Goal: Check status: Verify the current state of an ongoing process or item

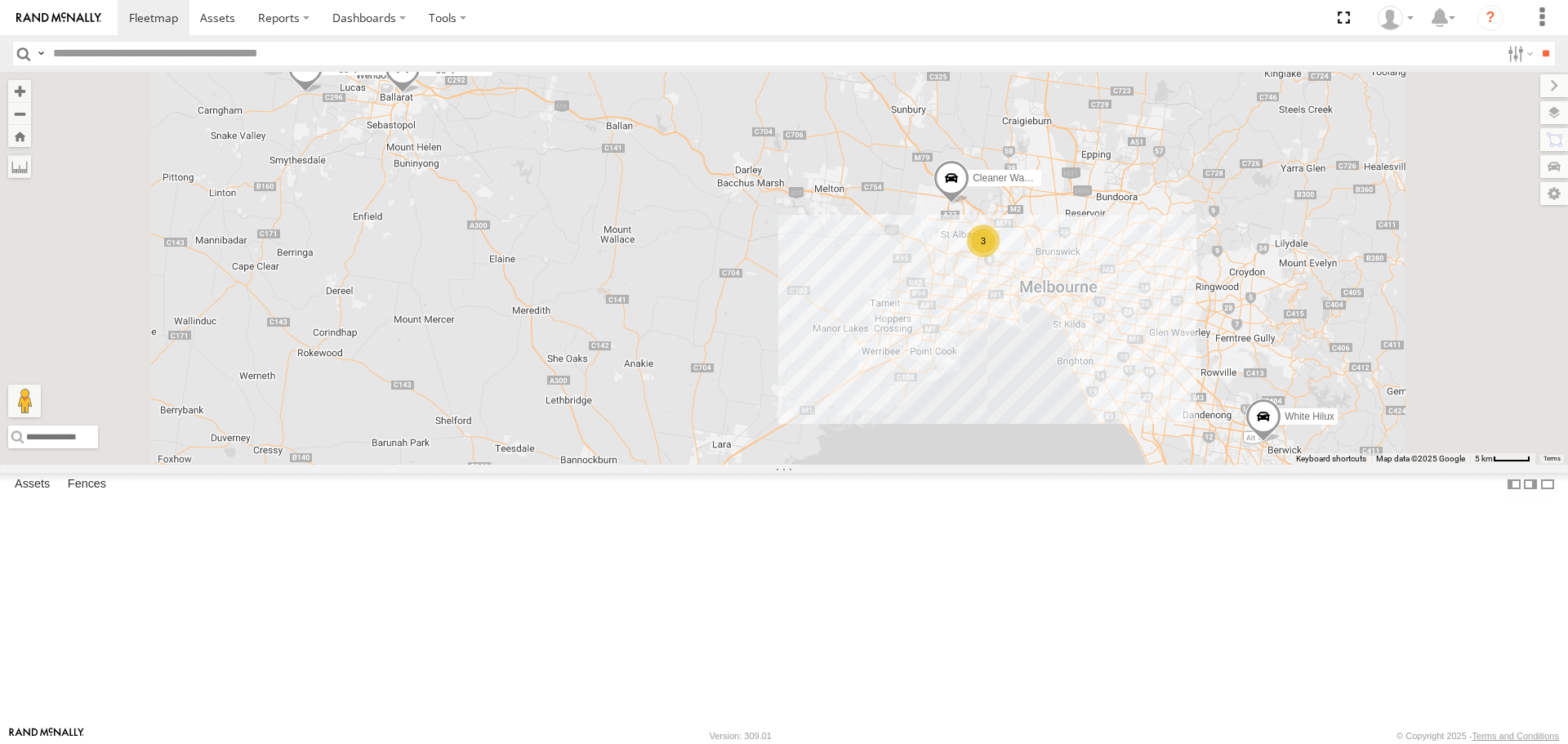
click at [0, 0] on div "Buggzys HiAce #2" at bounding box center [0, 0] width 0 height 0
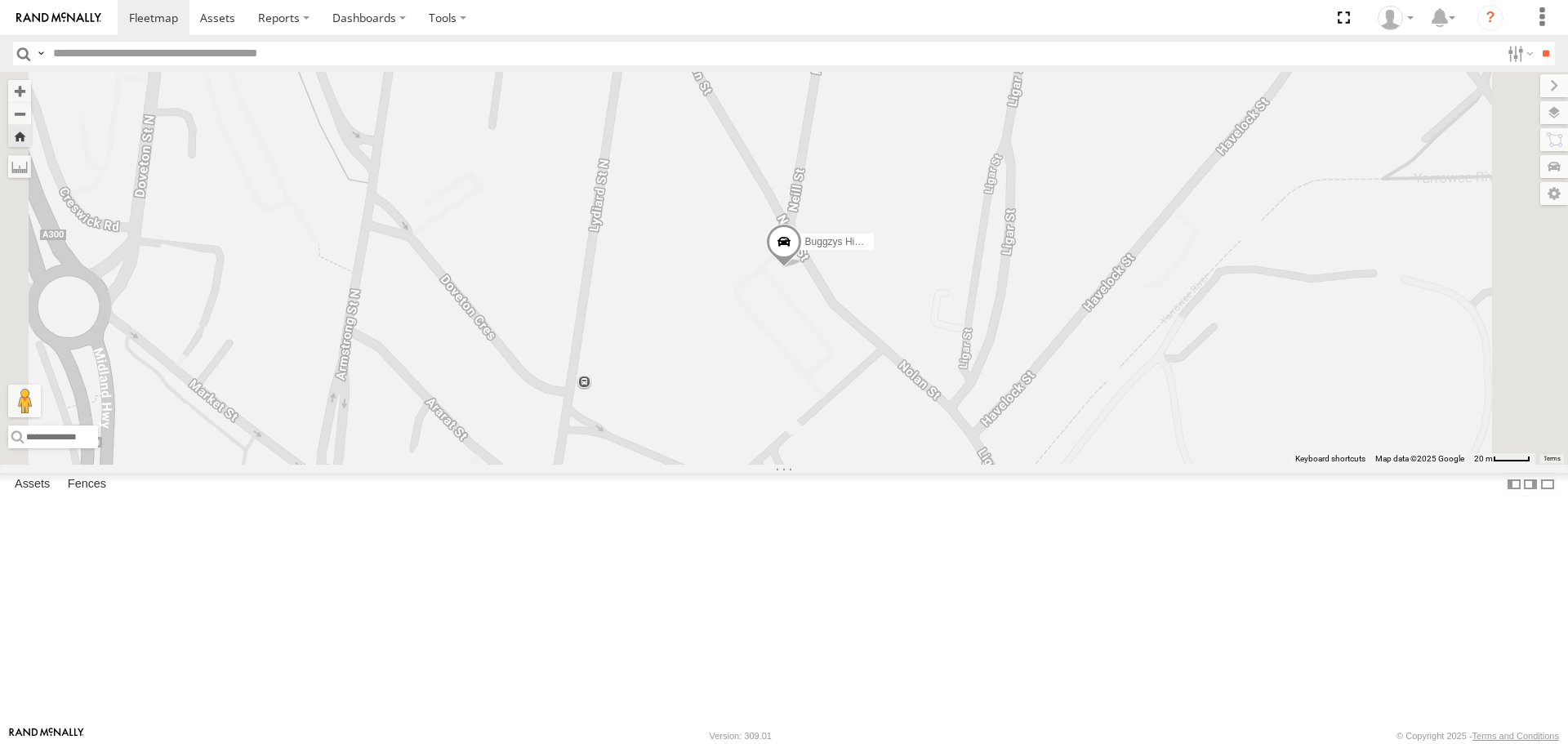
click at [0, 0] on div "Buggzys HiAce #1 Buggzys Electrical Cardigan Cardigan -37.55687 143.69669 Video…" at bounding box center [0, 0] width 0 height 0
click at [0, 0] on span at bounding box center [0, 0] width 0 height 0
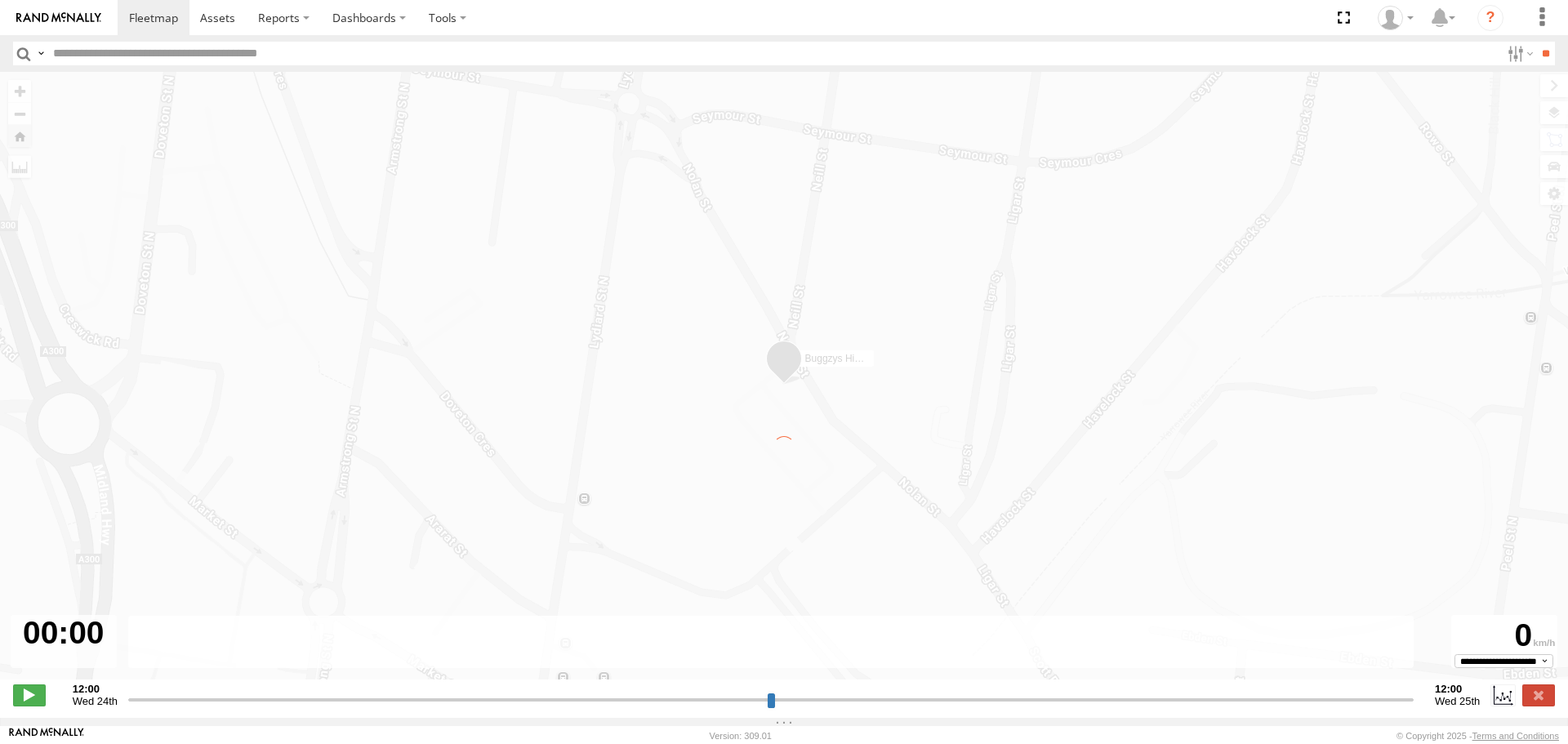
type input "**********"
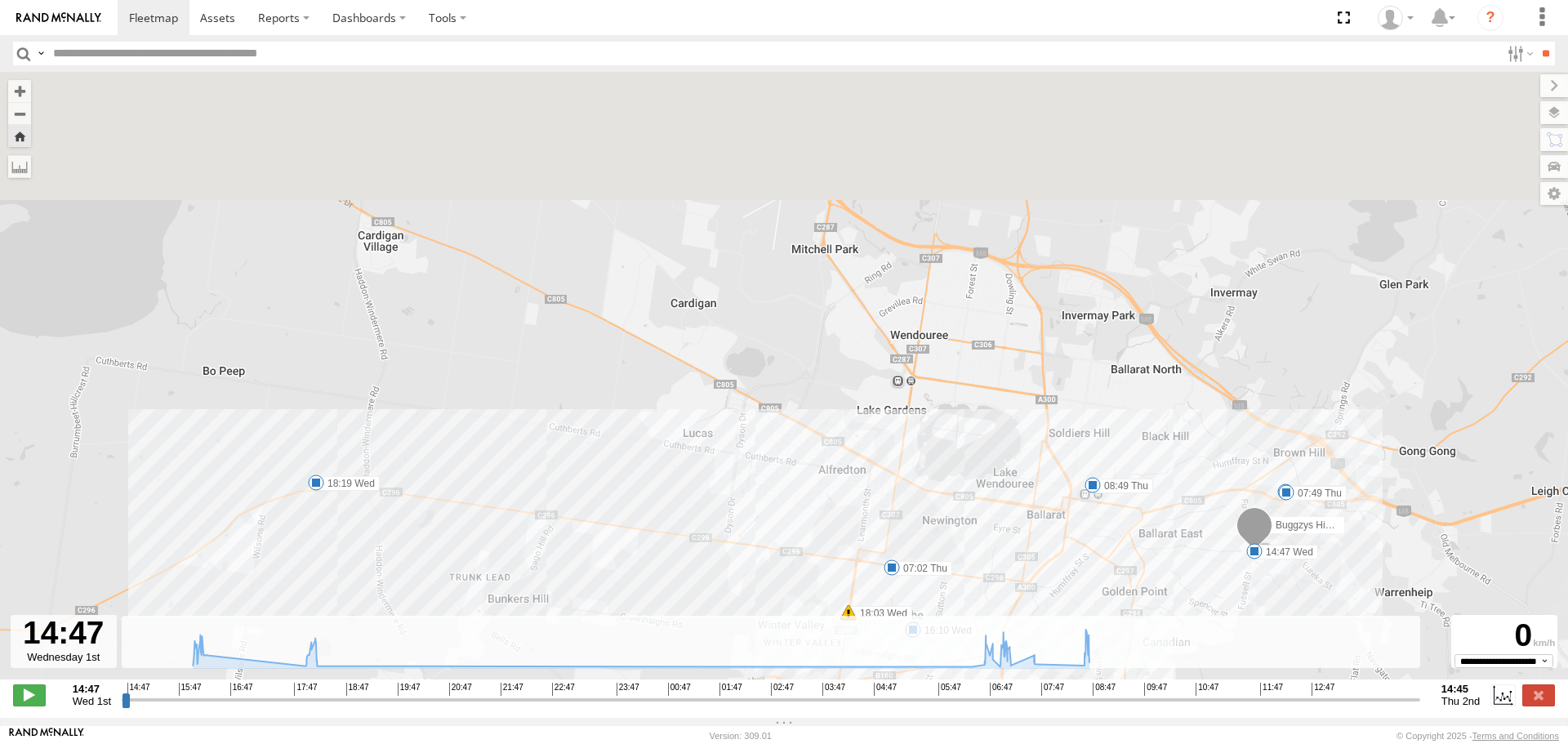
drag, startPoint x: 743, startPoint y: 259, endPoint x: 758, endPoint y: 439, distance: 180.6
click at [759, 439] on div "Buggzys HiAce #2 14:47 Wed 16:10 Wed 18:03 Wed 18:19 Wed 07:02 Thu 07:26 Thu 07…" at bounding box center [784, 384] width 1568 height 625
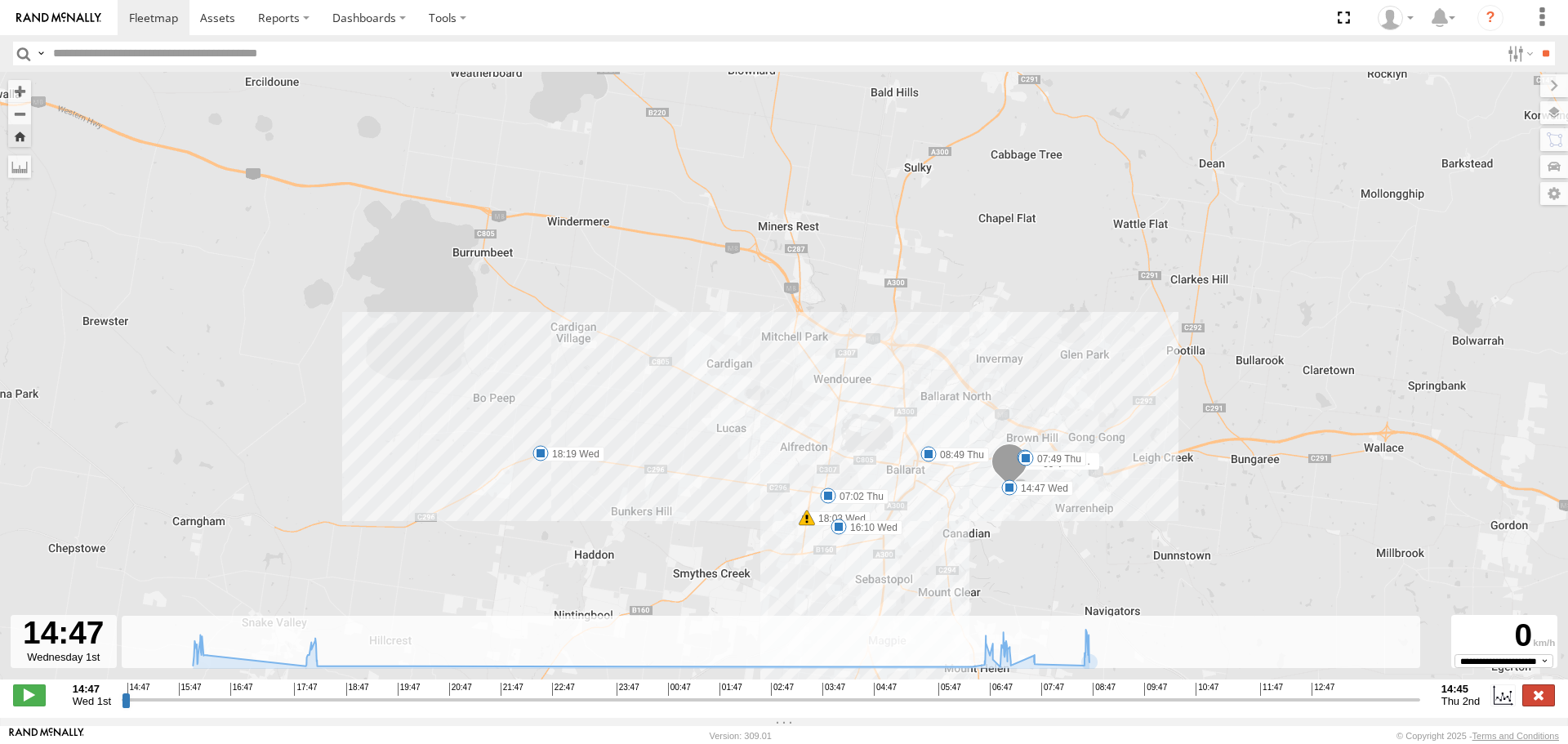
click at [1537, 693] on label at bounding box center [1537, 696] width 33 height 22
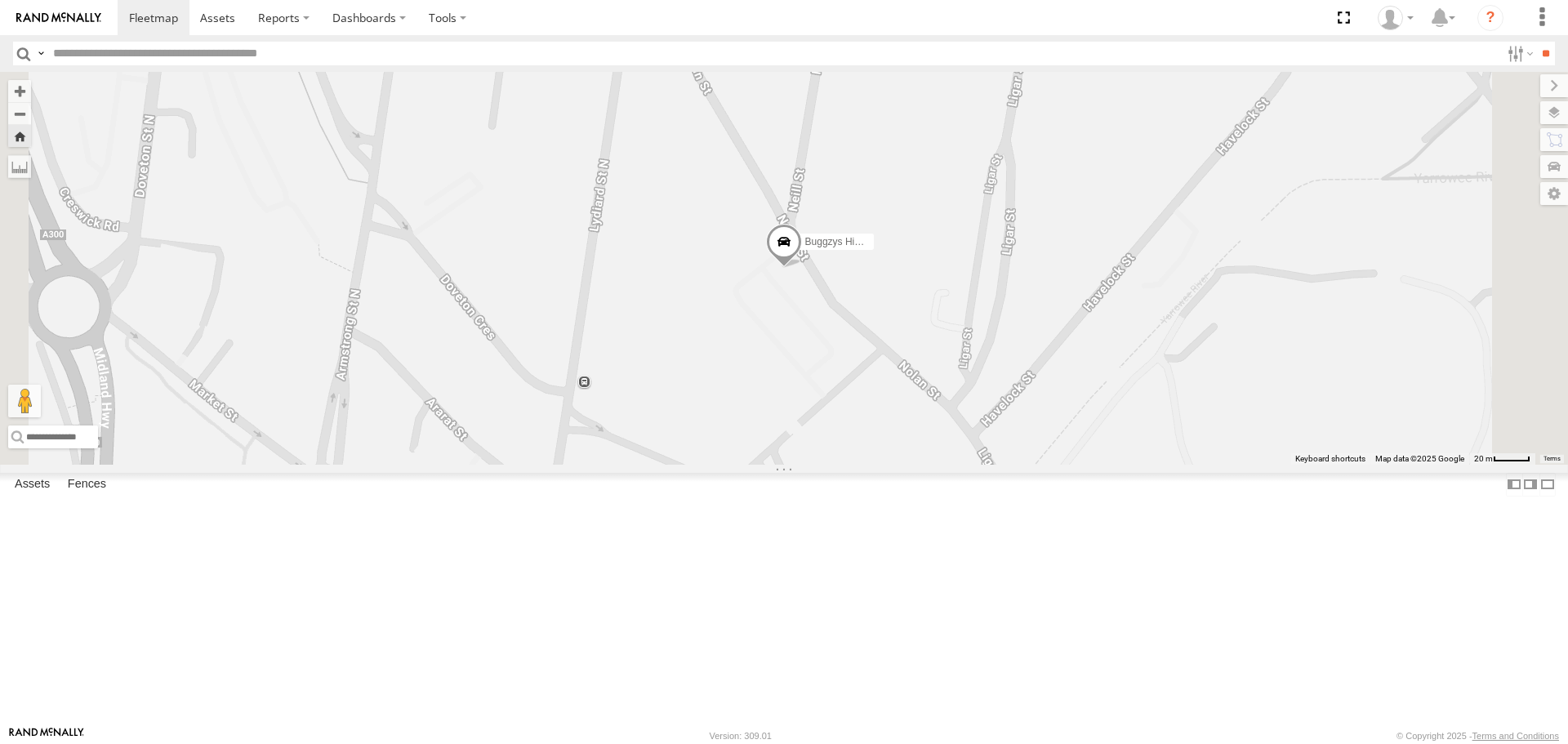
click at [0, 0] on div "Buggzys HiAce #1 Buggzys Electrical Cardigan Cardigan -37.55687 143.69669 Video…" at bounding box center [0, 0] width 0 height 0
click at [802, 268] on span at bounding box center [784, 245] width 35 height 44
